Goal: Information Seeking & Learning: Learn about a topic

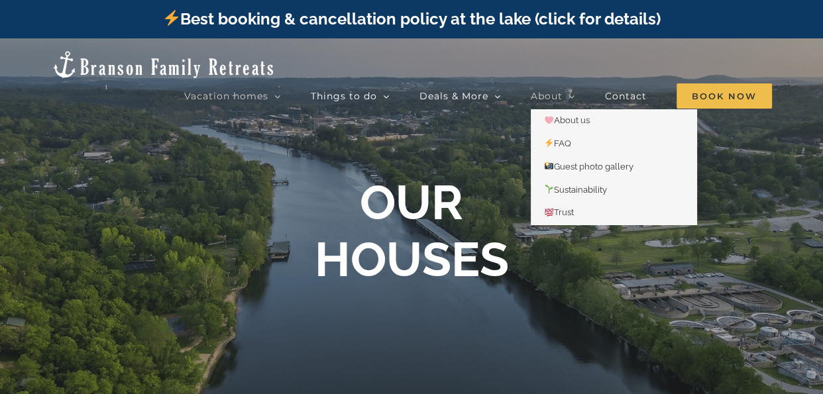
click at [571, 91] on icon "Main Menu" at bounding box center [572, 97] width 7 height 12
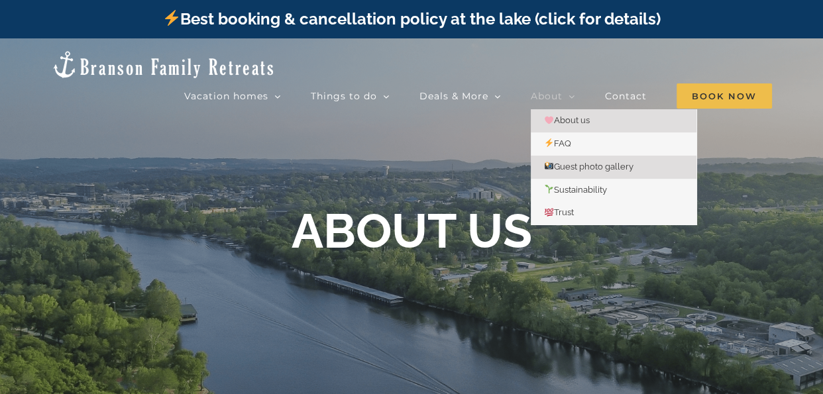
click at [580, 162] on span "Guest photo gallery" at bounding box center [588, 167] width 89 height 10
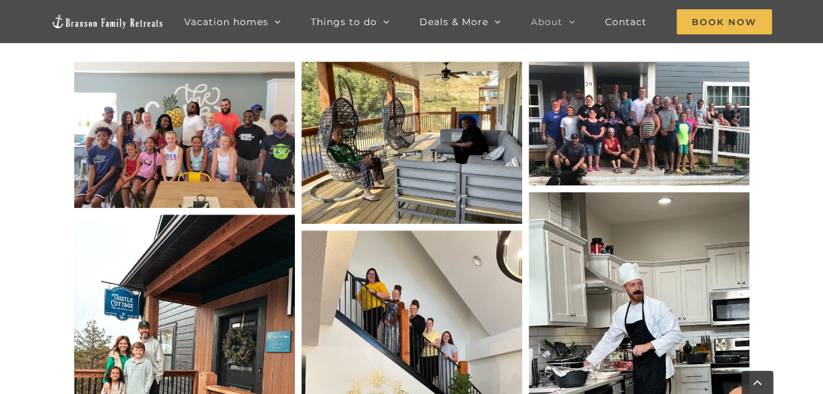
scroll to position [612, 0]
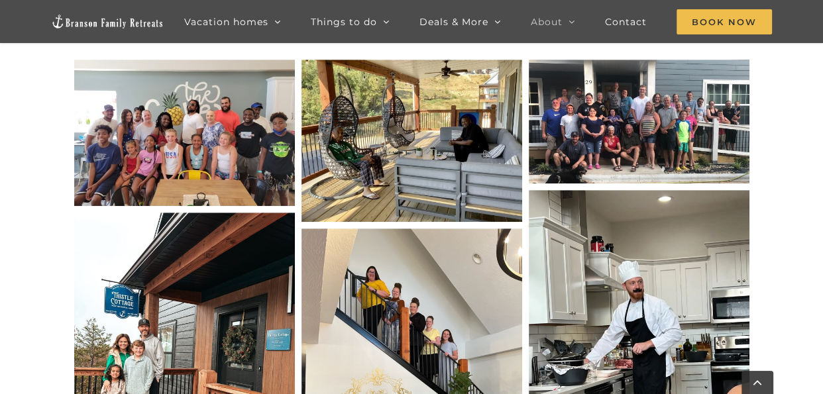
click at [231, 142] on img "IMG_9307 2" at bounding box center [184, 133] width 221 height 146
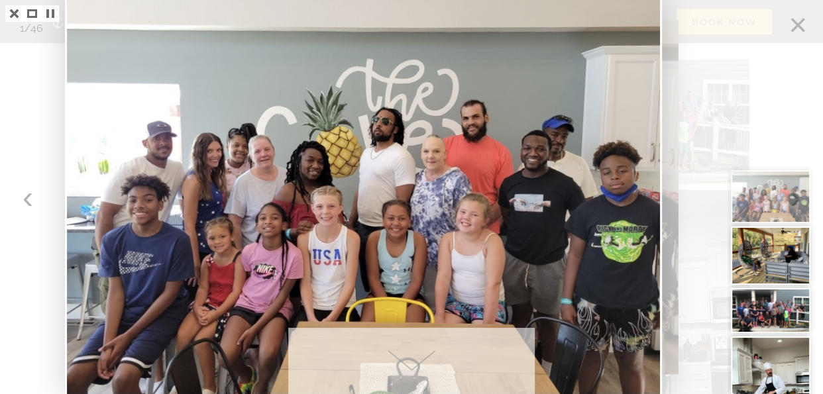
click at [795, 29] on div at bounding box center [775, 197] width 95 height 394
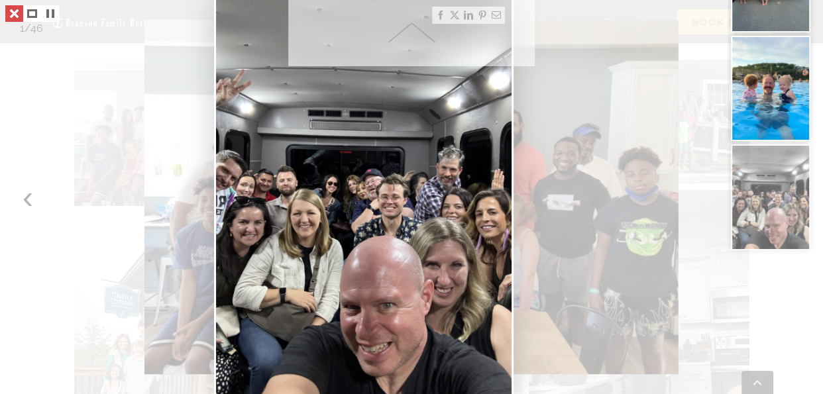
click at [12, 15] on link at bounding box center [14, 13] width 18 height 17
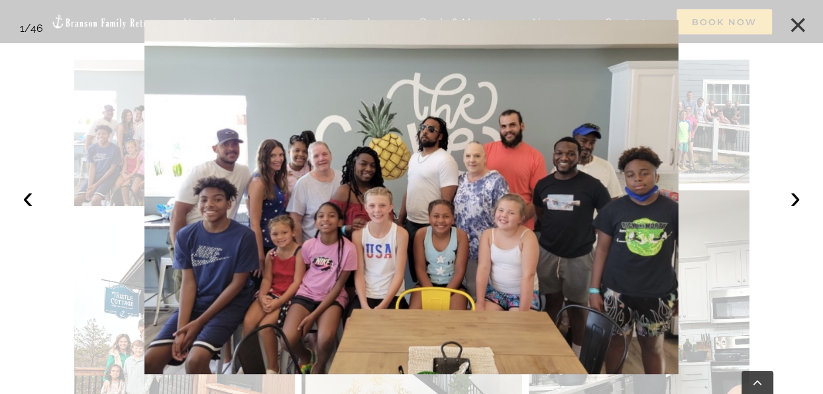
click at [796, 19] on button "×" at bounding box center [797, 25] width 29 height 29
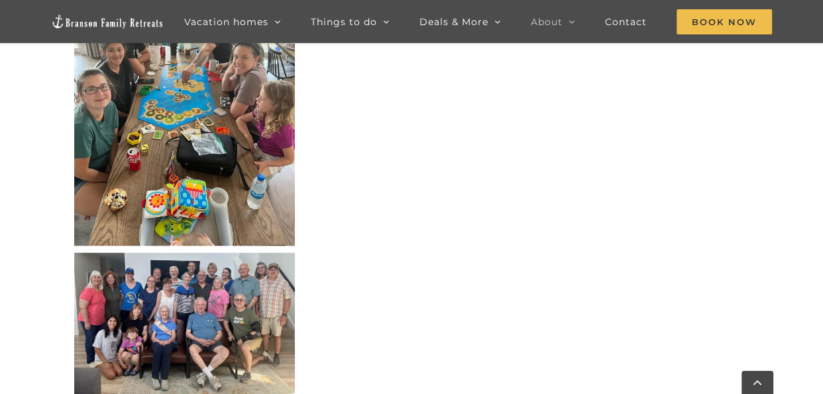
scroll to position [4143, 0]
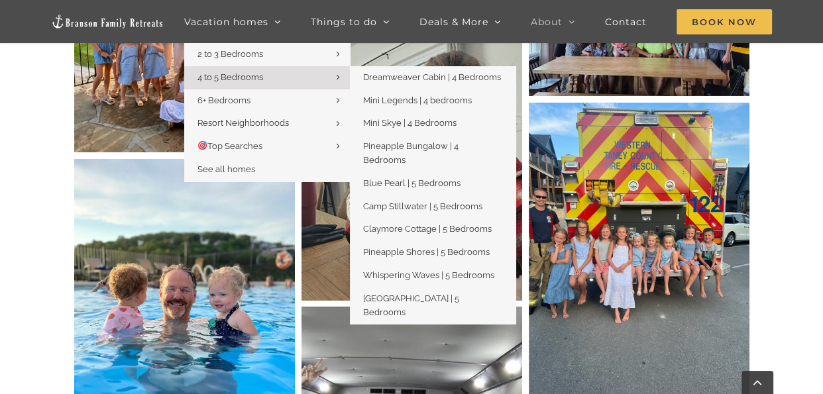
scroll to position [4034, 0]
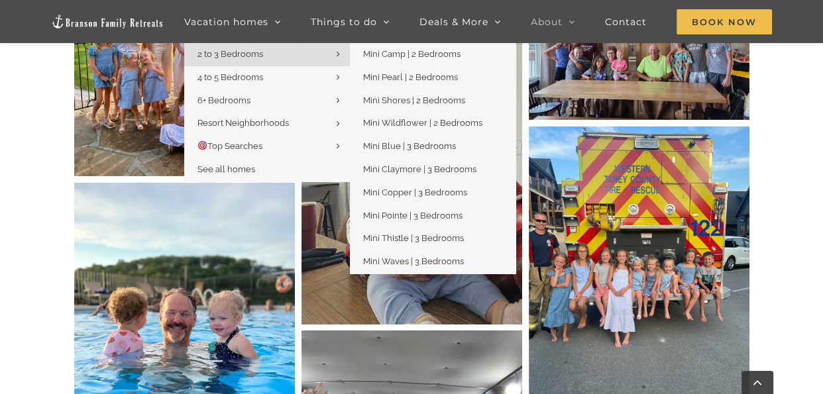
click at [270, 54] on link "2 to 3 Bedrooms" at bounding box center [267, 54] width 166 height 23
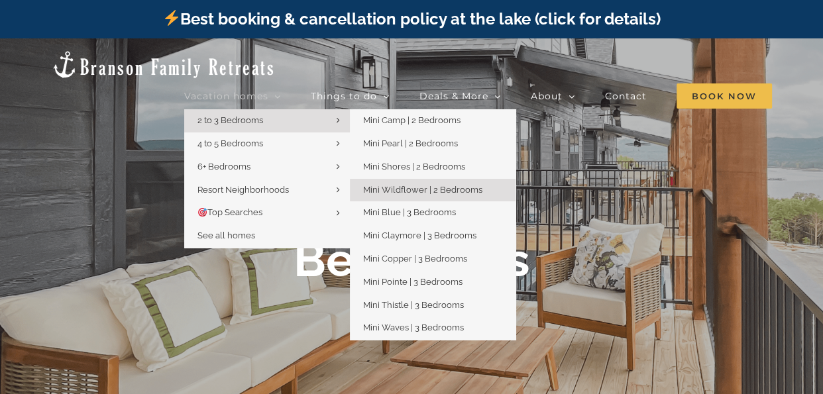
click at [441, 185] on span "Mini Wildflower | 2 Bedrooms" at bounding box center [422, 190] width 119 height 10
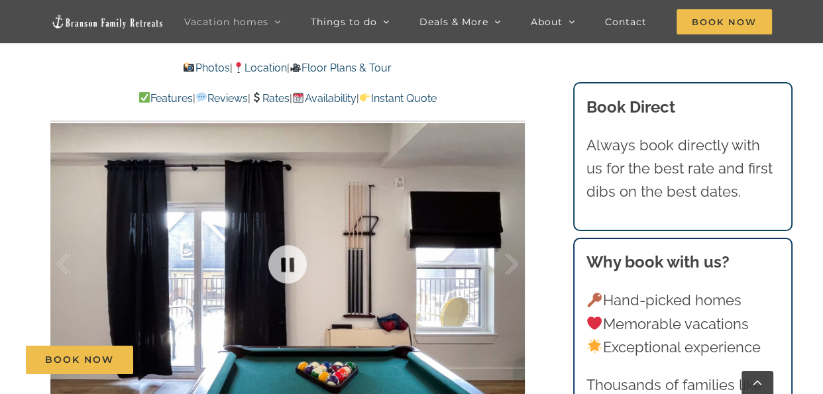
scroll to position [738, 0]
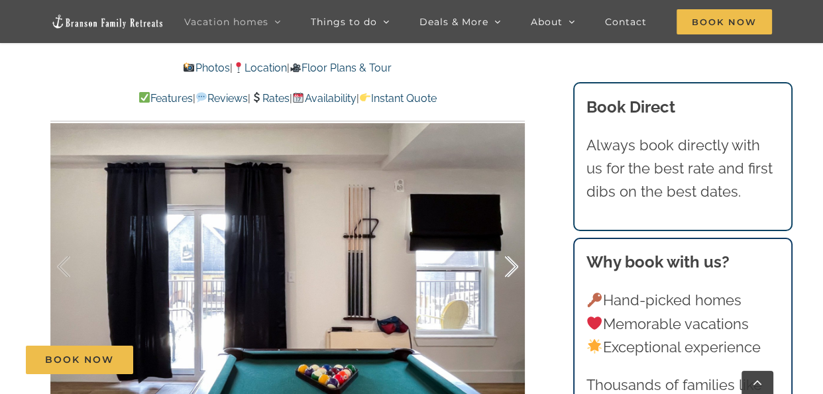
click at [515, 267] on div at bounding box center [497, 267] width 41 height 82
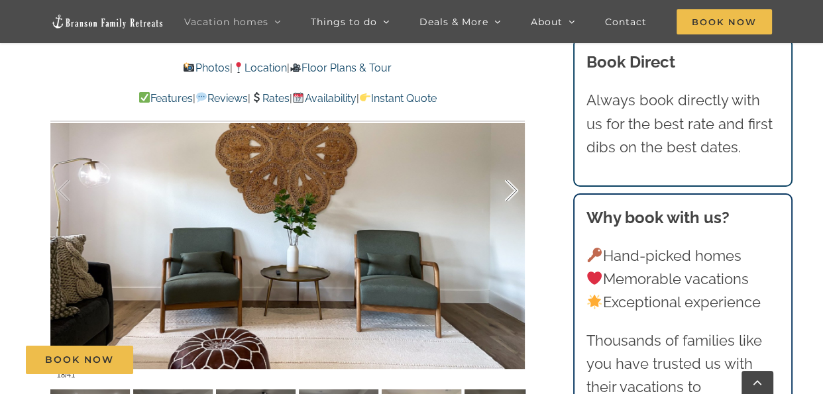
scroll to position [769, 0]
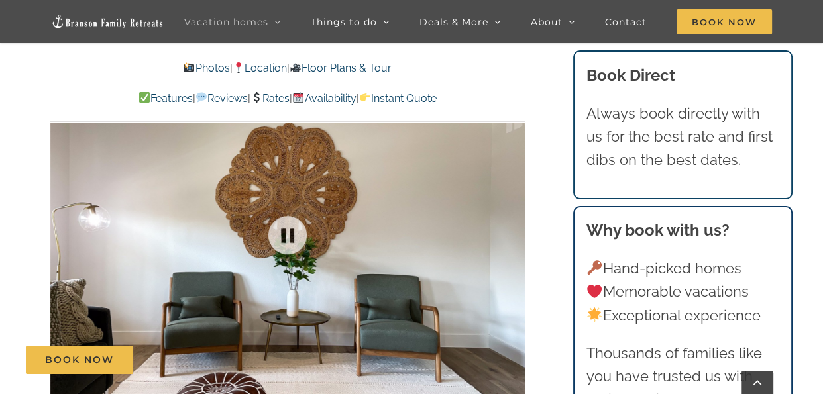
click at [515, 230] on div at bounding box center [287, 235] width 475 height 390
click at [514, 235] on div at bounding box center [497, 235] width 41 height 82
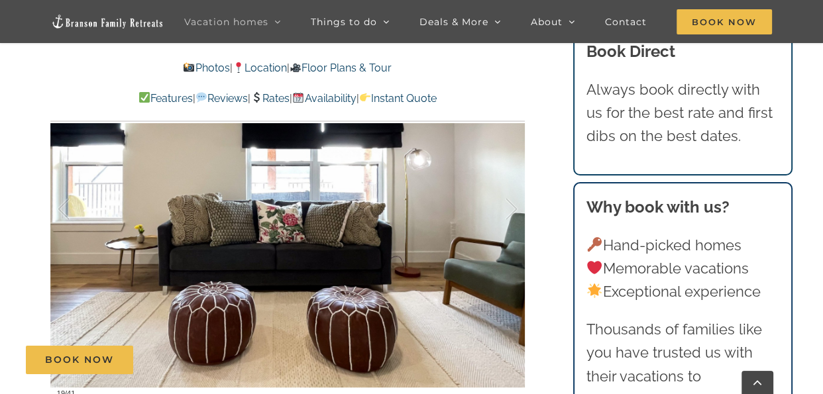
scroll to position [796, 0]
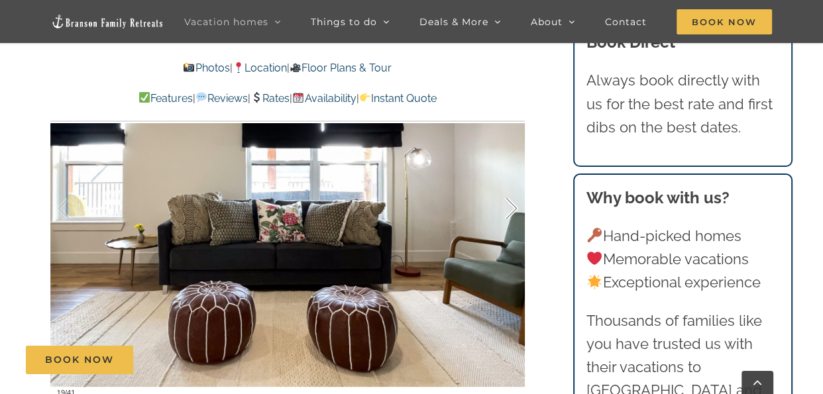
click at [508, 209] on div at bounding box center [497, 209] width 41 height 82
